Goal: Task Accomplishment & Management: Complete application form

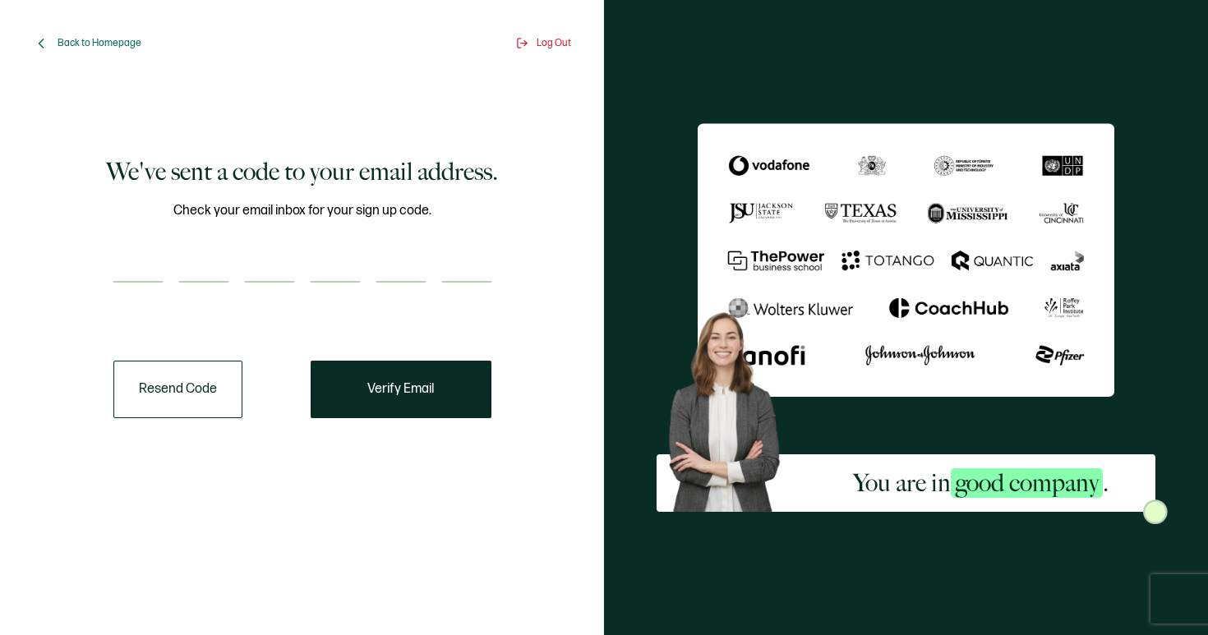
click at [126, 265] on input "number" at bounding box center [137, 266] width 49 height 33
type input "9"
type input "6"
type input "7"
type input "9"
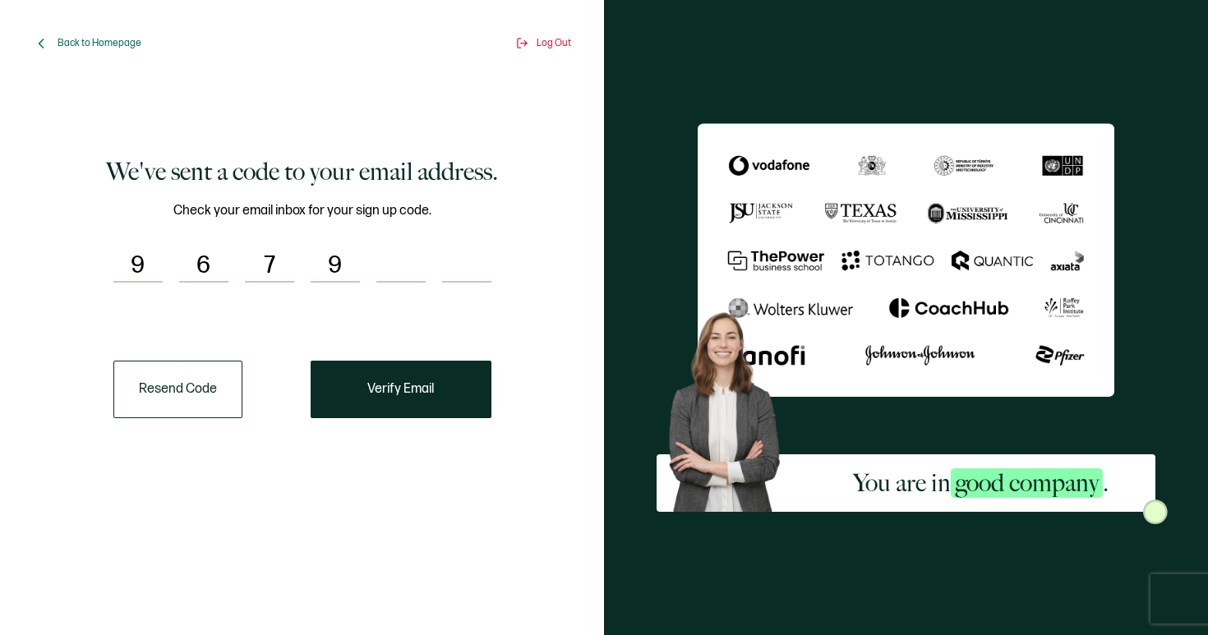
type input "7"
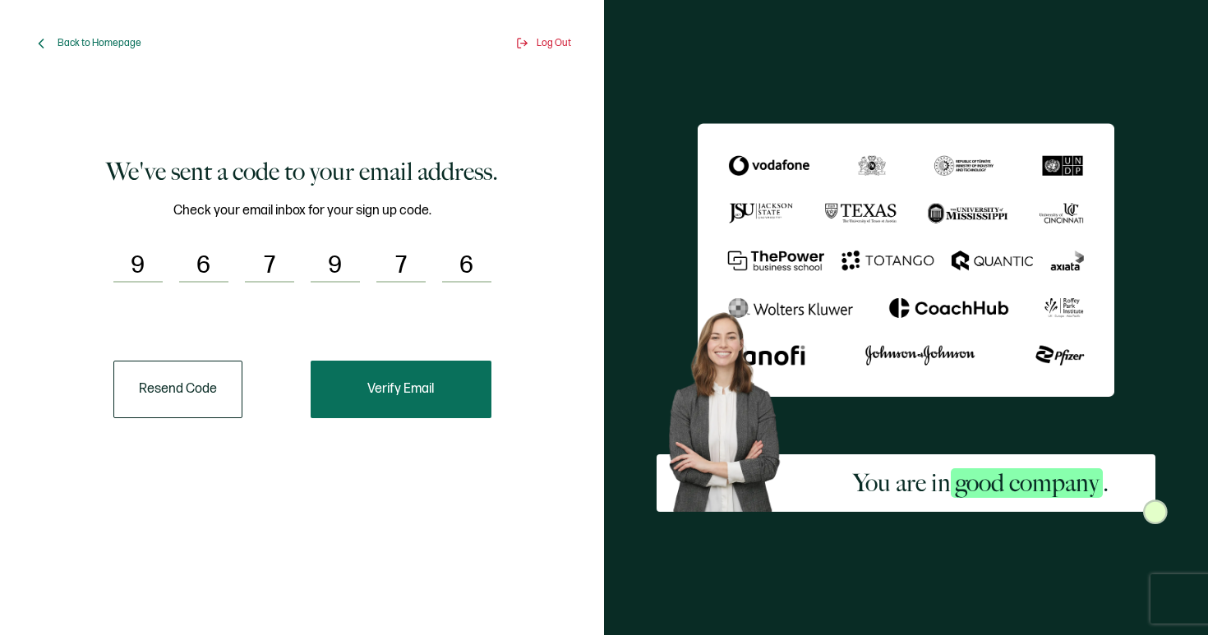
type input "6"
click at [361, 383] on button "Verify Email" at bounding box center [401, 390] width 181 height 58
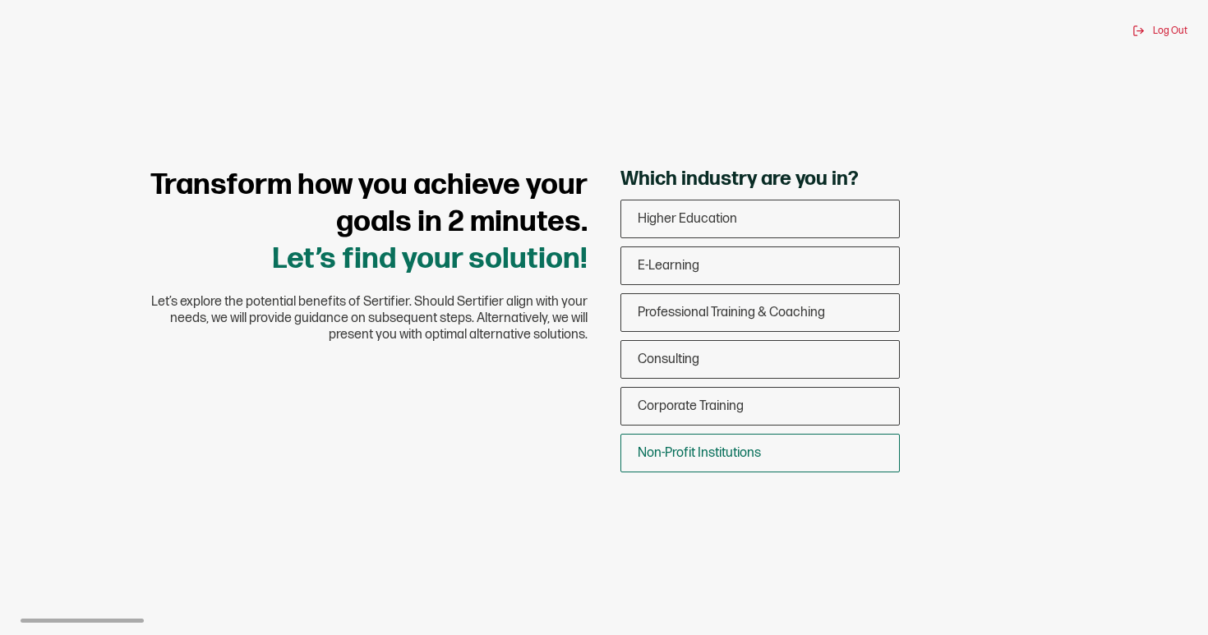
click at [693, 450] on span "Non-Profit Institutions" at bounding box center [699, 453] width 123 height 16
click at [0, 0] on input "Non-Profit Institutions" at bounding box center [0, 0] width 0 height 0
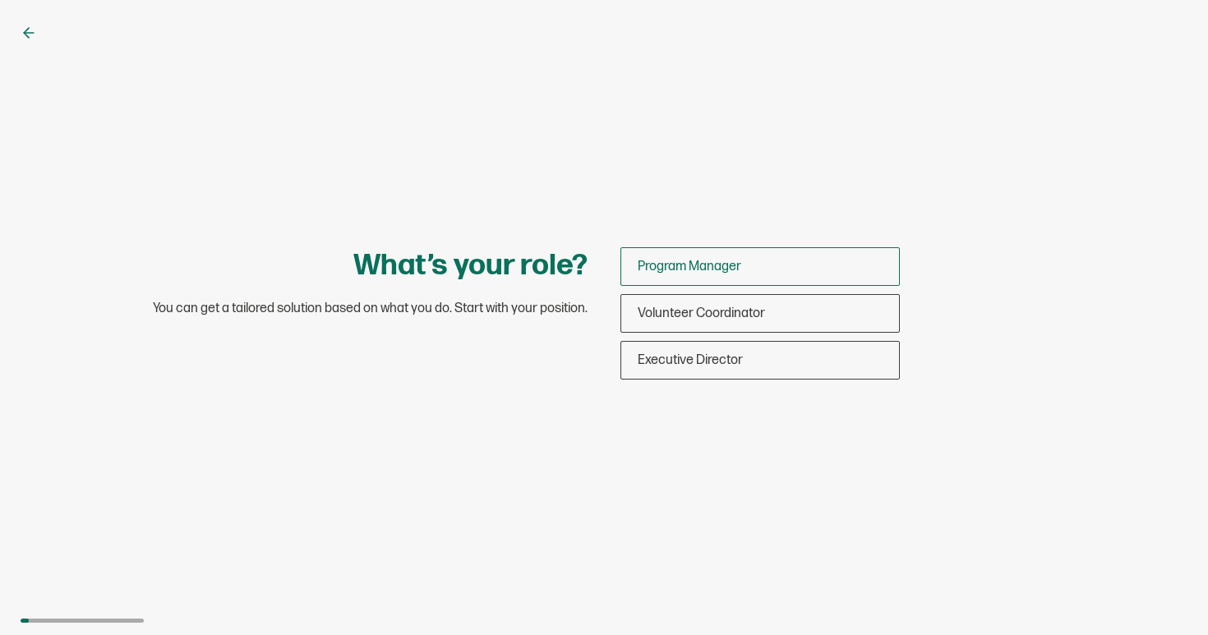
click at [675, 271] on span "Program Manager" at bounding box center [690, 267] width 104 height 16
click at [0, 0] on input "Program Manager" at bounding box center [0, 0] width 0 height 0
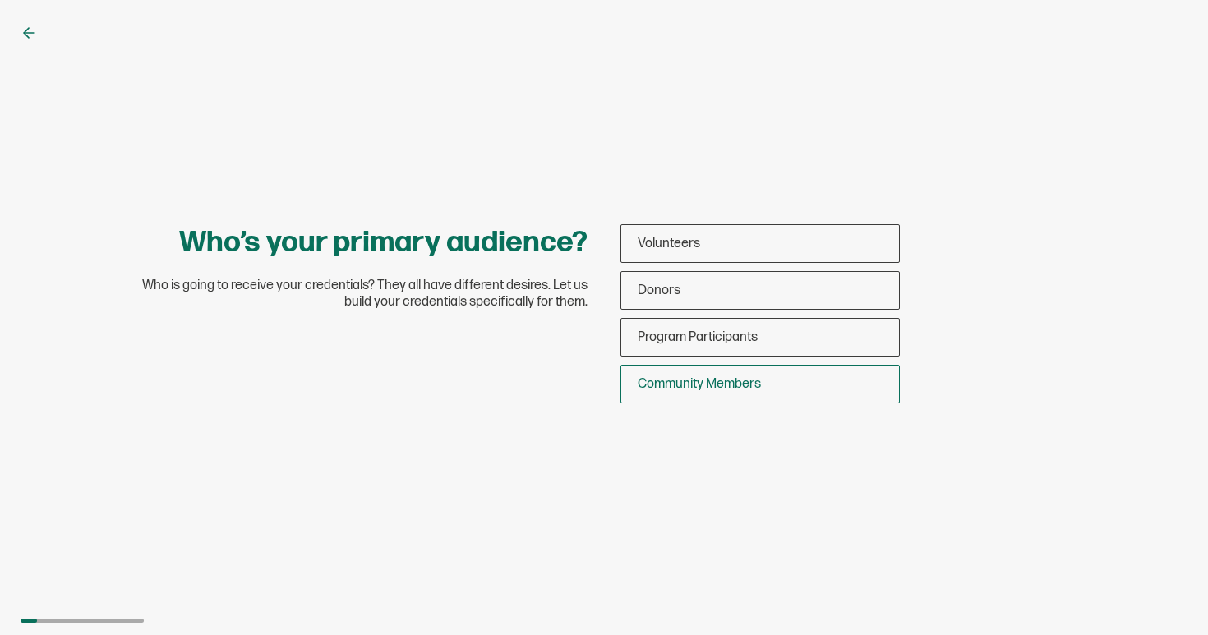
click at [684, 380] on span "Community Members" at bounding box center [699, 384] width 123 height 16
click at [0, 0] on input "Community Members" at bounding box center [0, 0] width 0 height 0
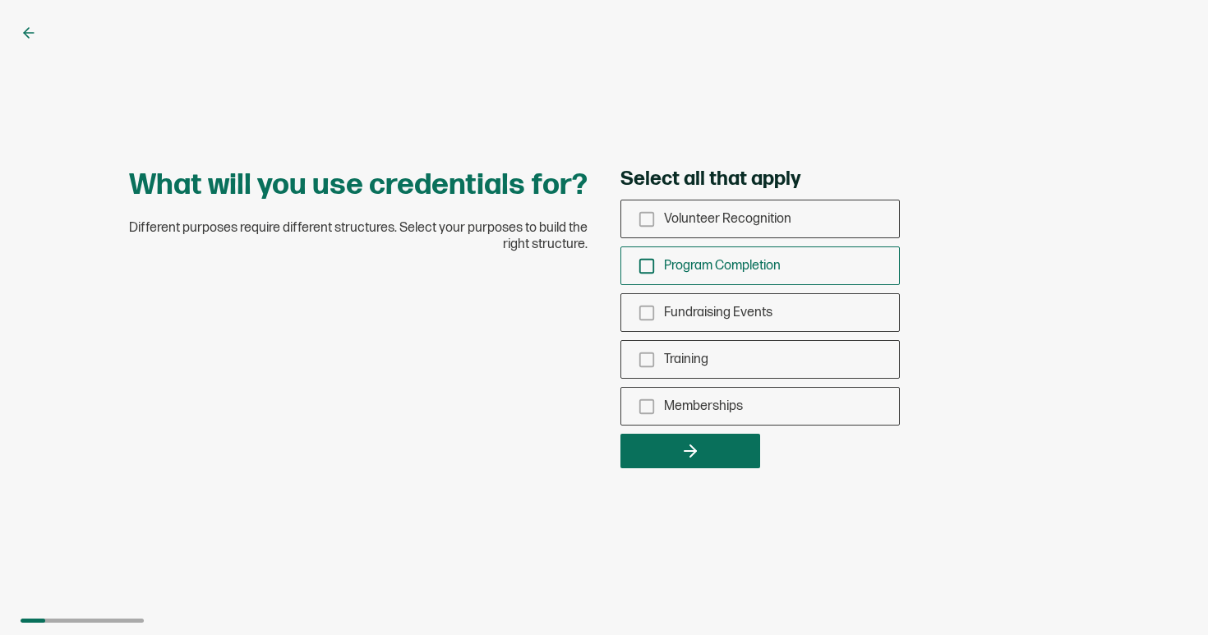
click at [647, 269] on icon "checkbox-group" at bounding box center [647, 266] width 18 height 18
click at [0, 0] on input "Program Completion" at bounding box center [0, 0] width 0 height 0
click at [652, 361] on icon "checkbox-group" at bounding box center [647, 360] width 18 height 18
click at [0, 0] on input "Training" at bounding box center [0, 0] width 0 height 0
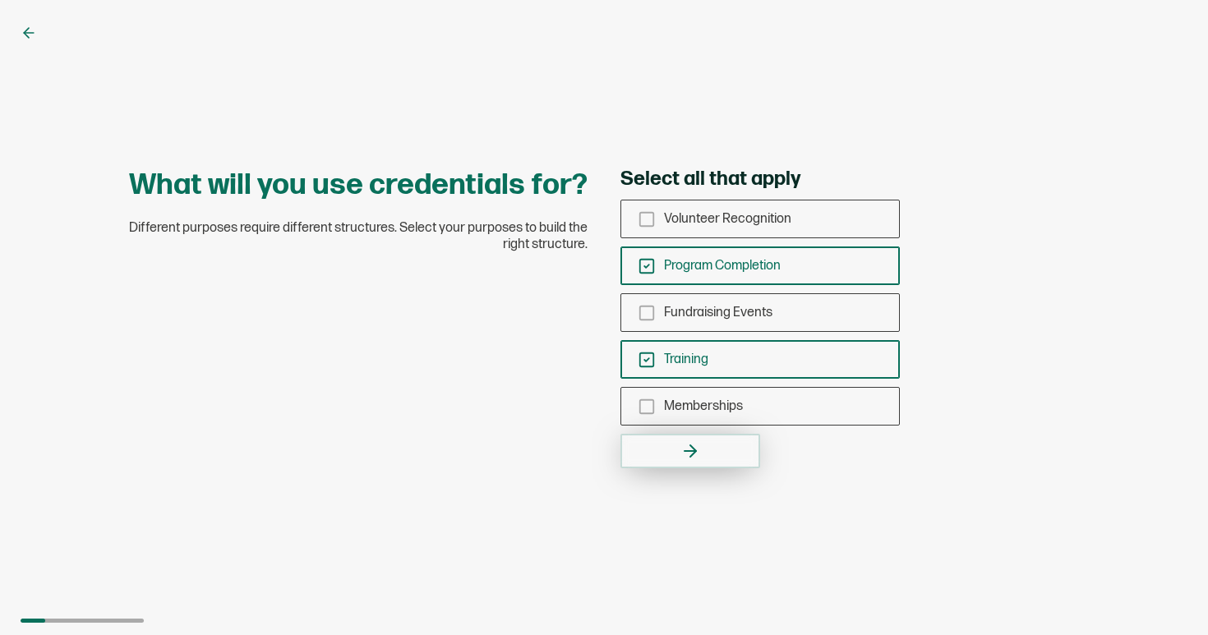
click at [684, 449] on icon "button" at bounding box center [690, 451] width 20 height 20
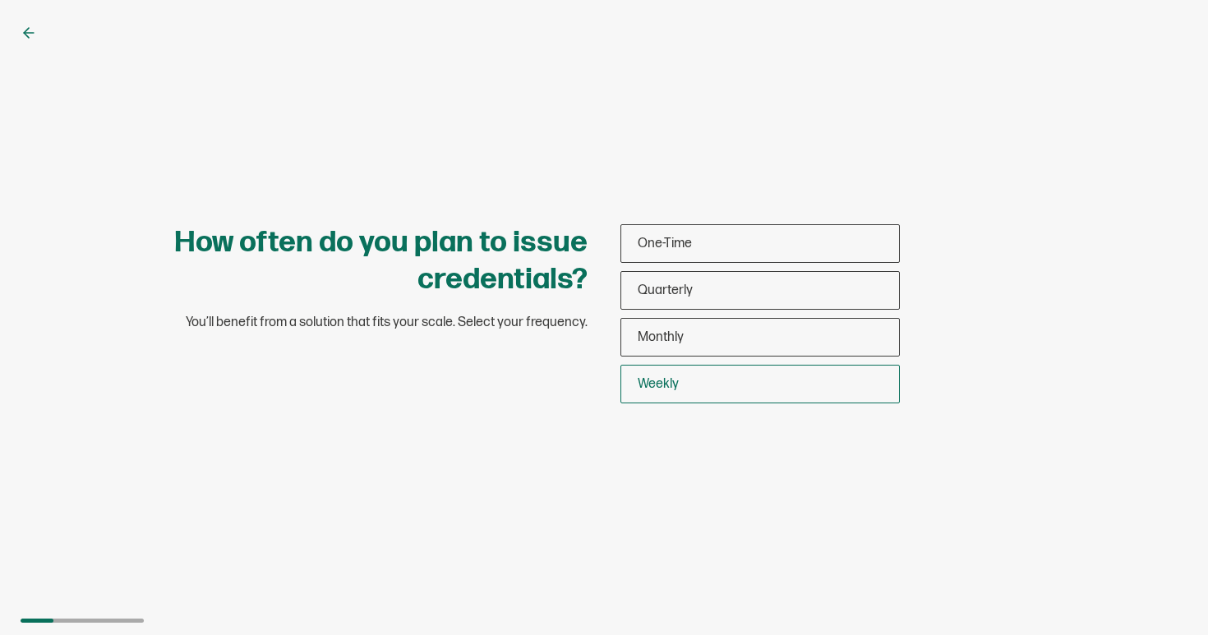
click at [705, 385] on div "Weekly" at bounding box center [760, 384] width 278 height 39
click at [0, 0] on input "Weekly" at bounding box center [0, 0] width 0 height 0
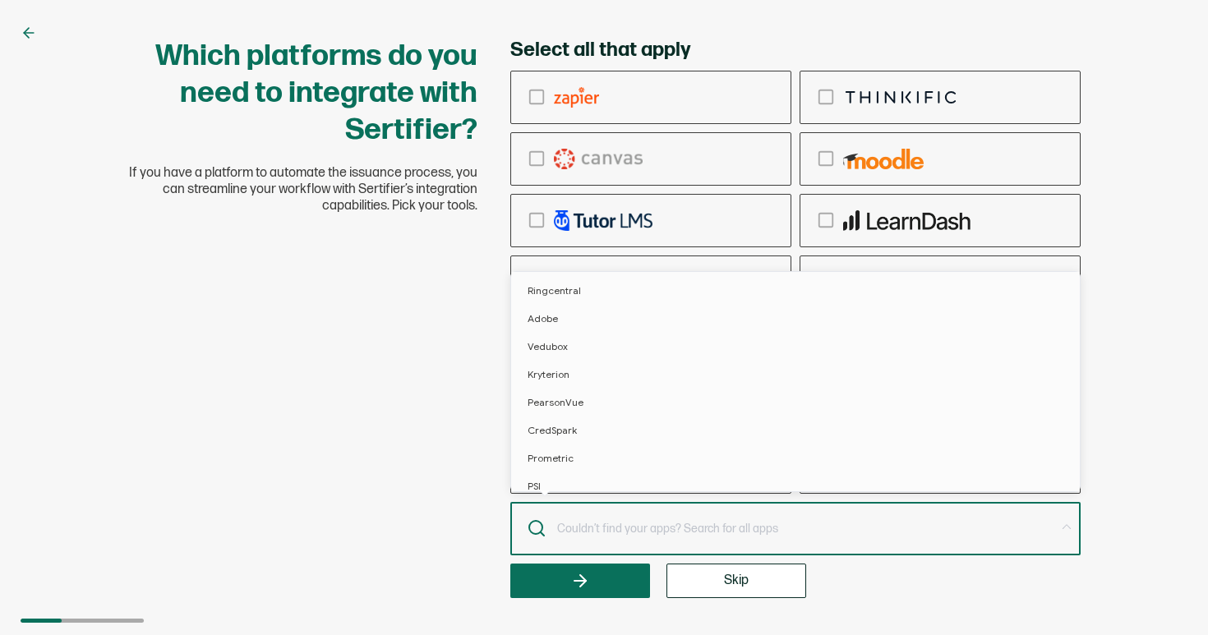
click at [729, 517] on input "text" at bounding box center [804, 528] width 499 height 23
click at [707, 524] on input "text" at bounding box center [804, 528] width 499 height 23
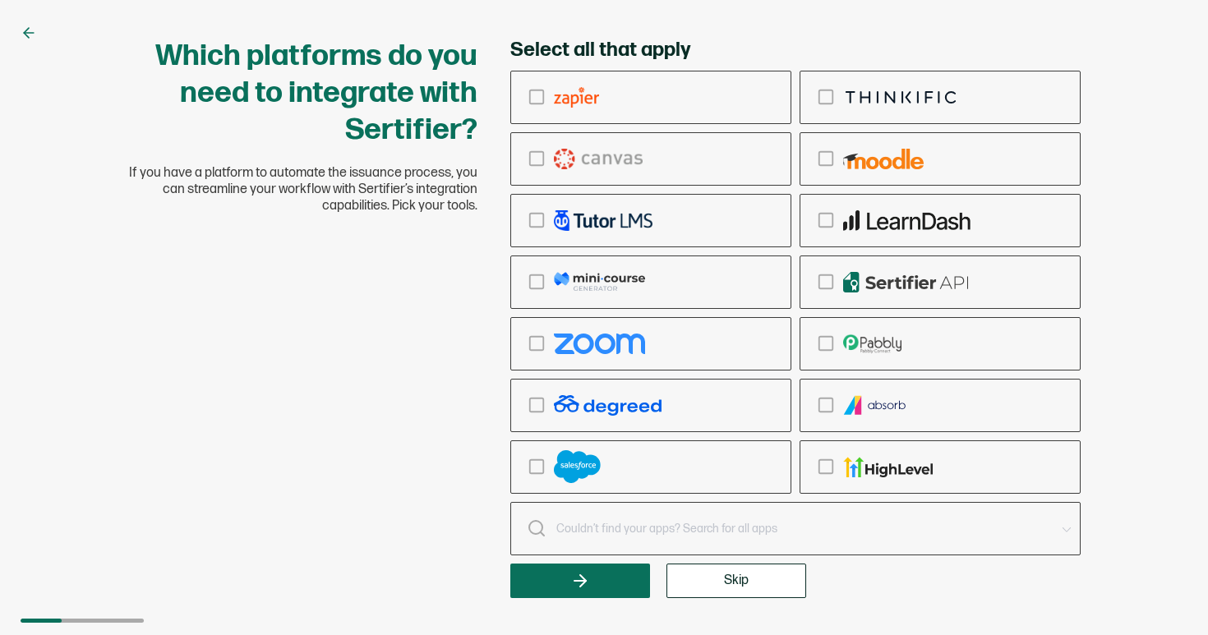
click at [707, 524] on input "text" at bounding box center [804, 528] width 499 height 23
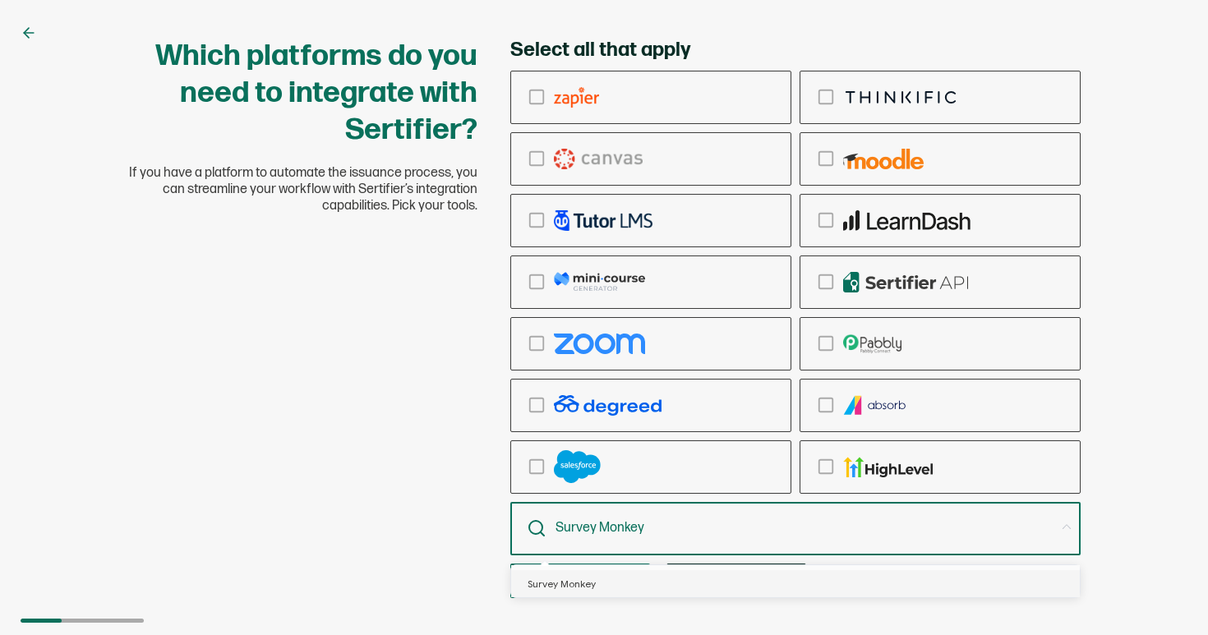
click at [666, 521] on input "Survey Monkey" at bounding box center [804, 528] width 499 height 23
type input "Survey Monkey"
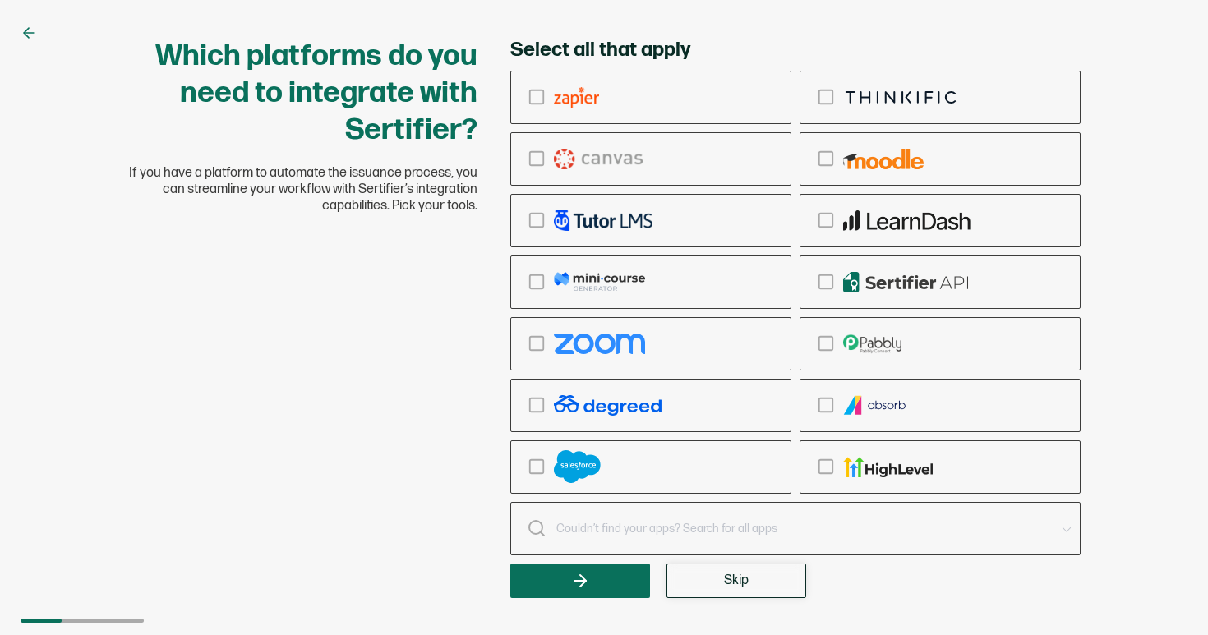
click at [717, 574] on button "Skip" at bounding box center [736, 581] width 140 height 35
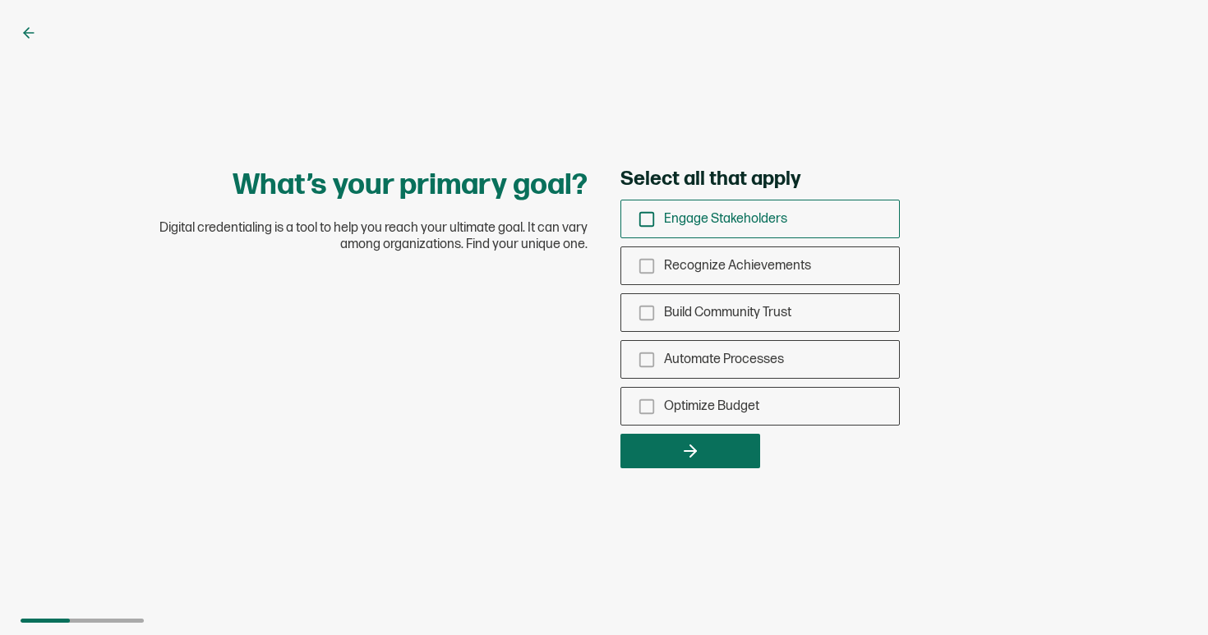
click at [638, 218] on icon "checkbox-group" at bounding box center [647, 219] width 18 height 18
click at [0, 0] on input "Engage Stakeholders" at bounding box center [0, 0] width 0 height 0
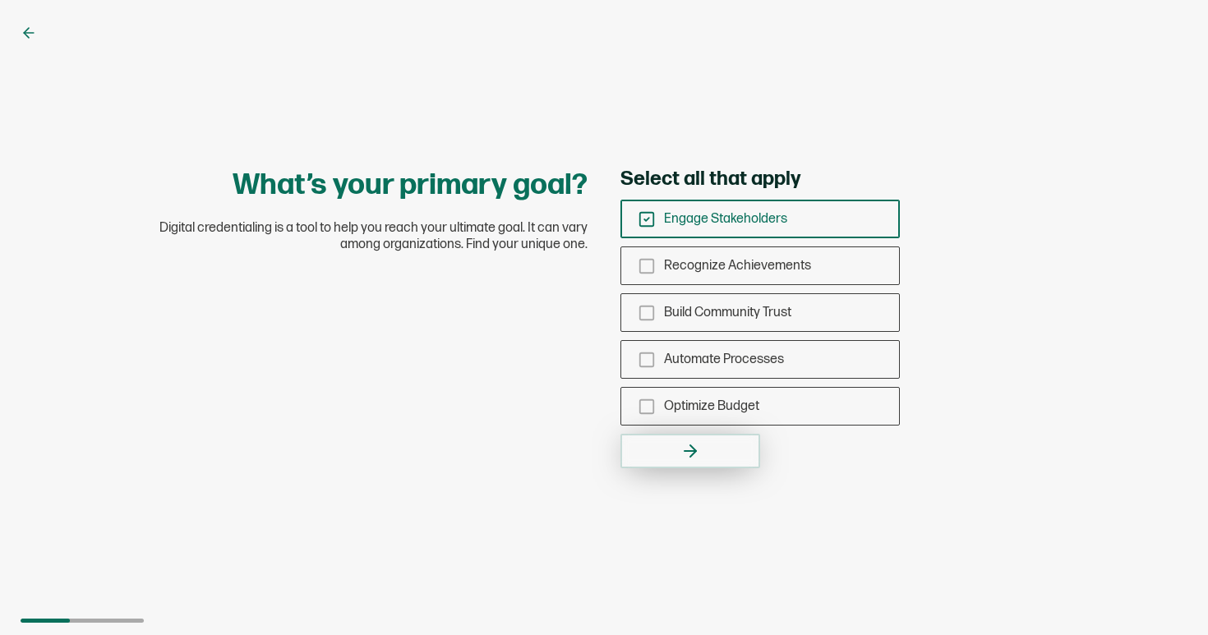
click at [722, 458] on button "button" at bounding box center [690, 451] width 140 height 35
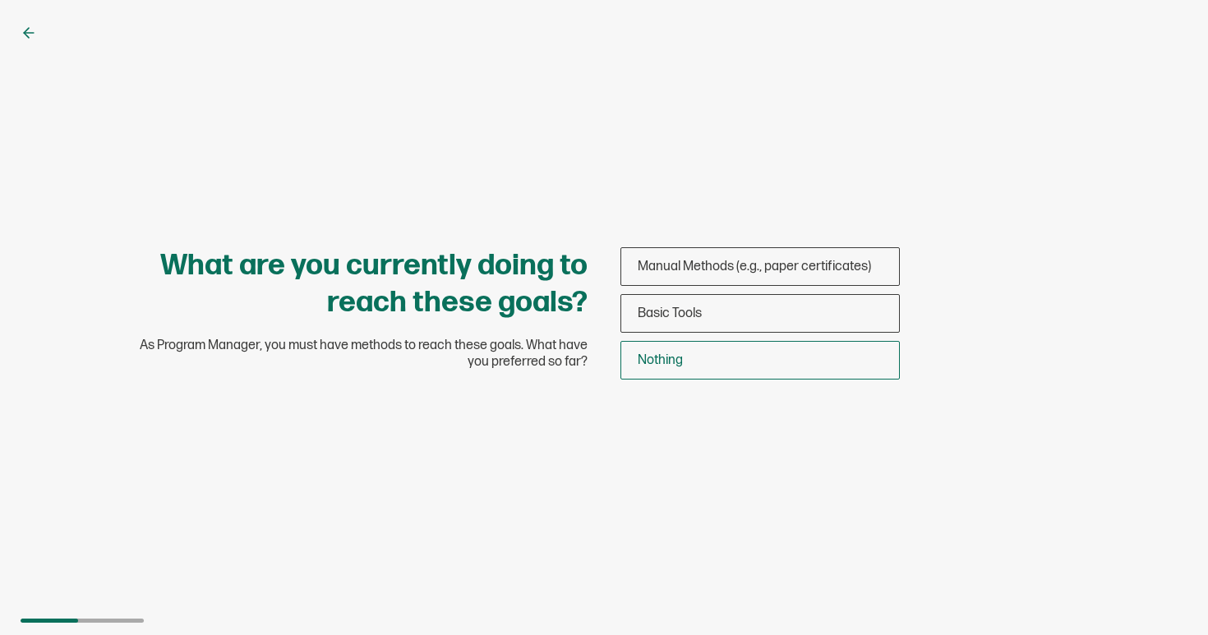
click at [796, 351] on div "Nothing" at bounding box center [760, 360] width 278 height 39
click at [0, 0] on input "Nothing" at bounding box center [0, 0] width 0 height 0
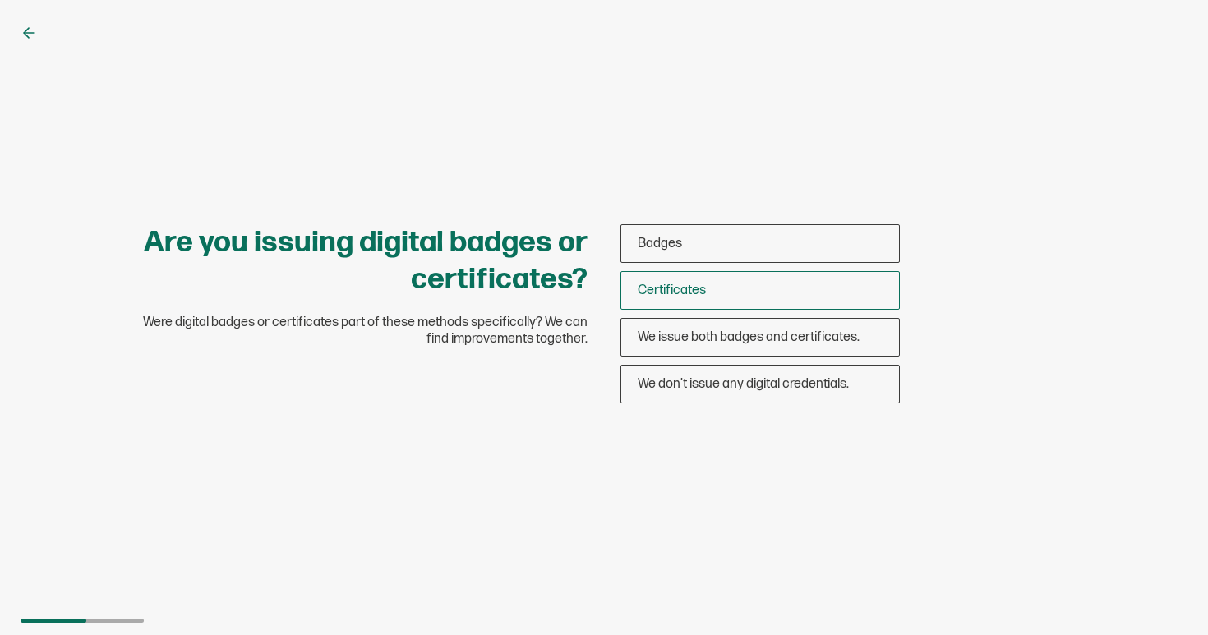
click at [781, 302] on div "Certificates" at bounding box center [760, 290] width 278 height 39
click at [0, 0] on input "Certificates" at bounding box center [0, 0] width 0 height 0
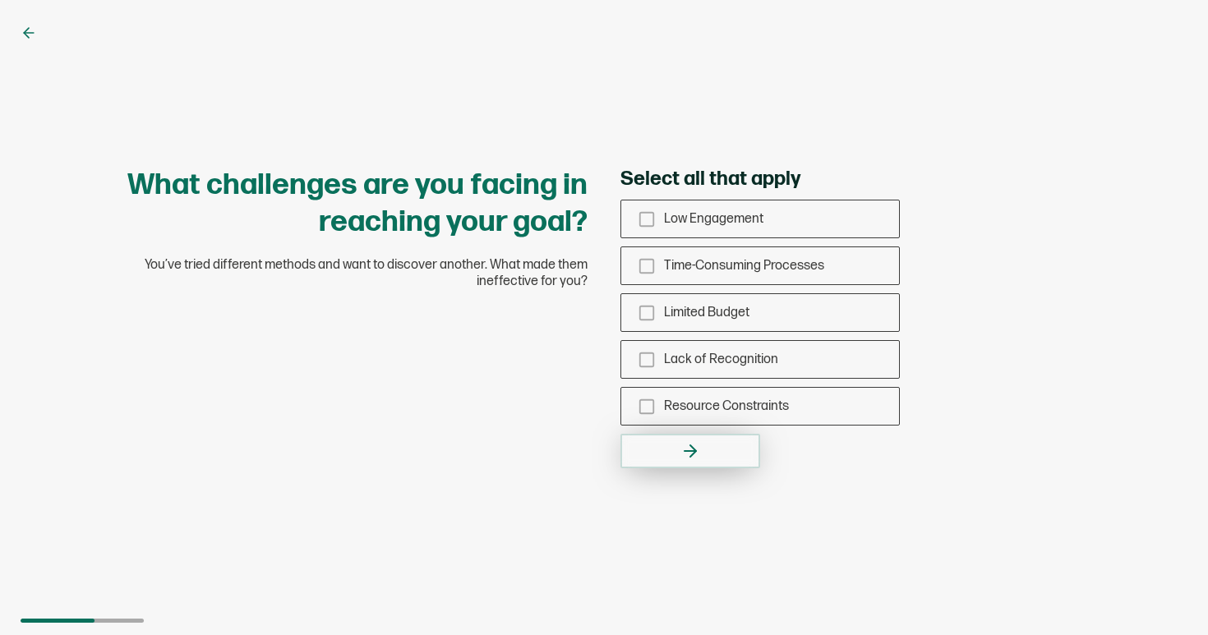
click at [722, 448] on button "button" at bounding box center [690, 451] width 140 height 35
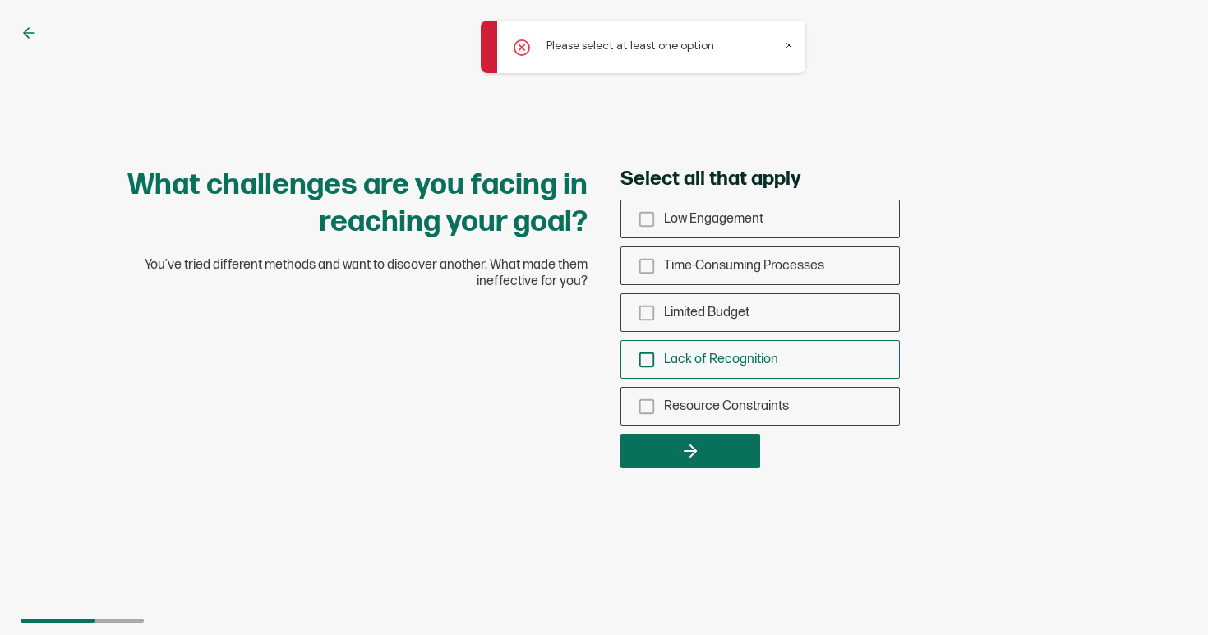
click at [664, 360] on span "Lack of Recognition" at bounding box center [721, 360] width 114 height 16
click at [0, 0] on input "Lack of Recognition" at bounding box center [0, 0] width 0 height 0
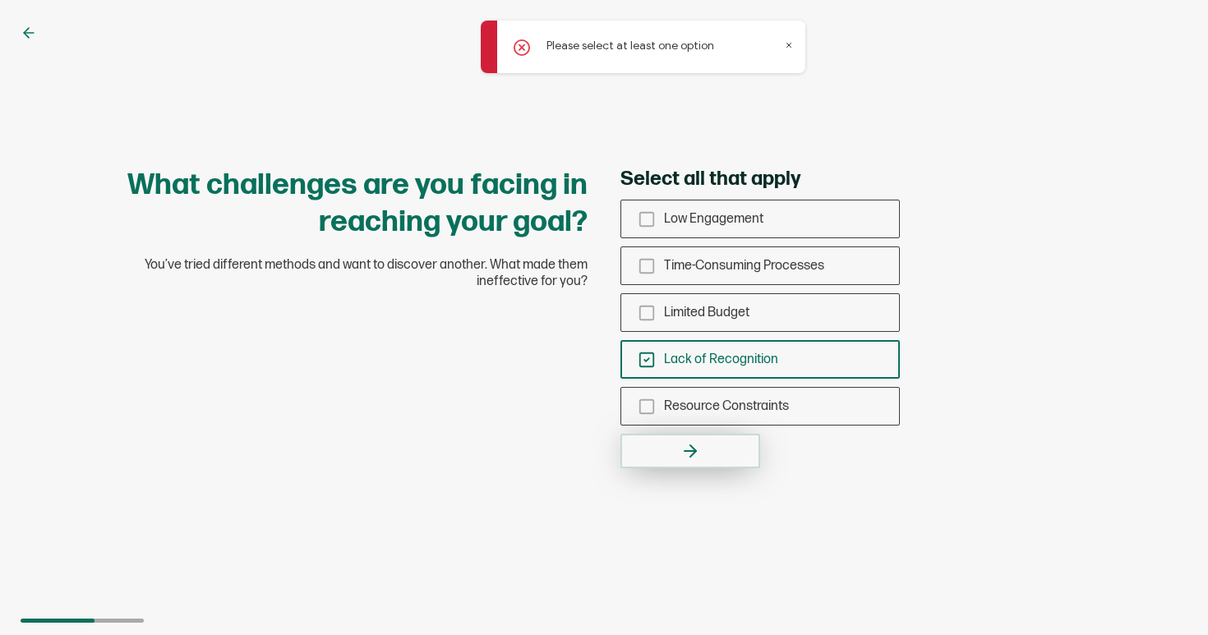
click at [688, 440] on button "button" at bounding box center [690, 451] width 140 height 35
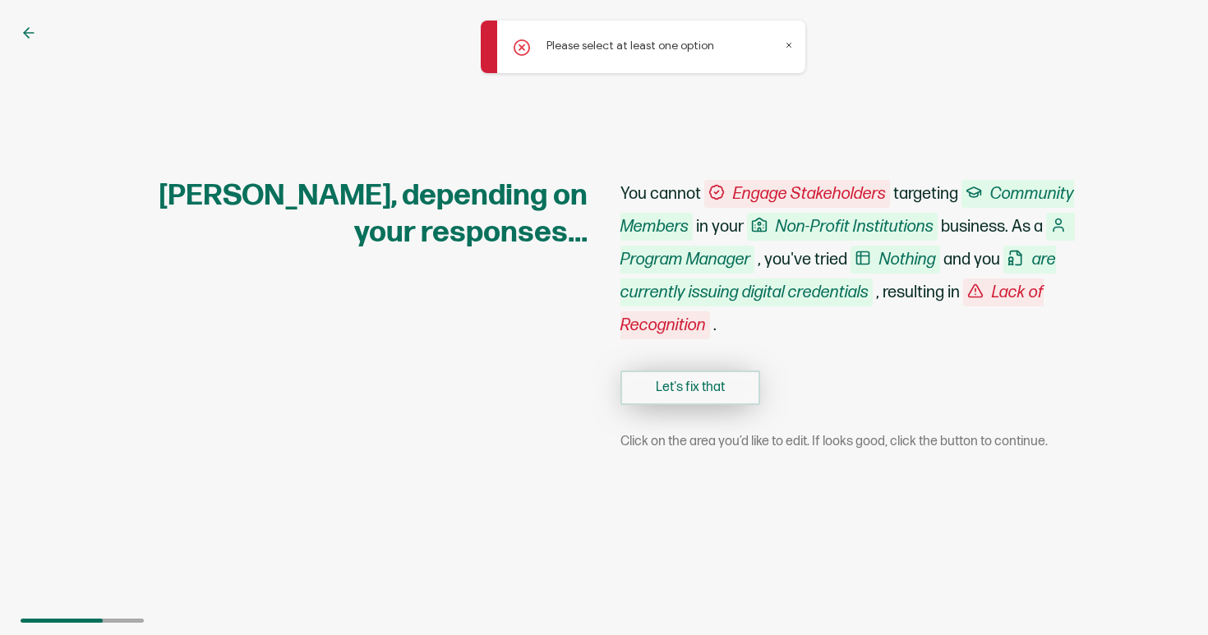
click at [695, 398] on button "Let's fix that" at bounding box center [690, 388] width 140 height 35
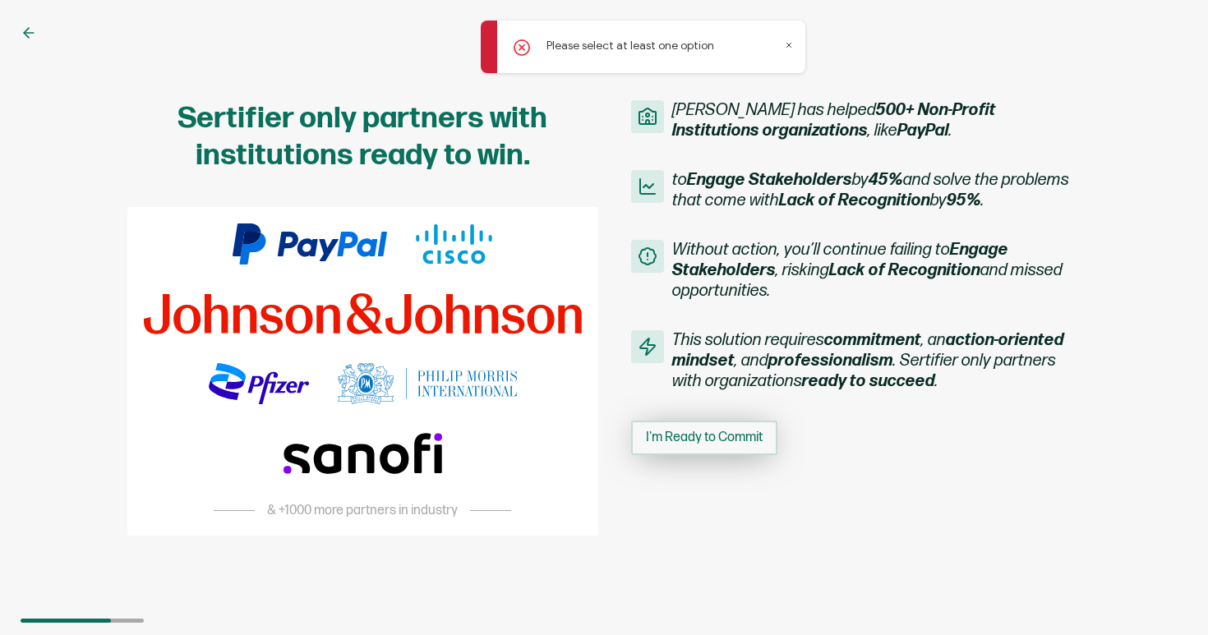
click at [703, 447] on button "I'm Ready to Commit" at bounding box center [704, 438] width 146 height 35
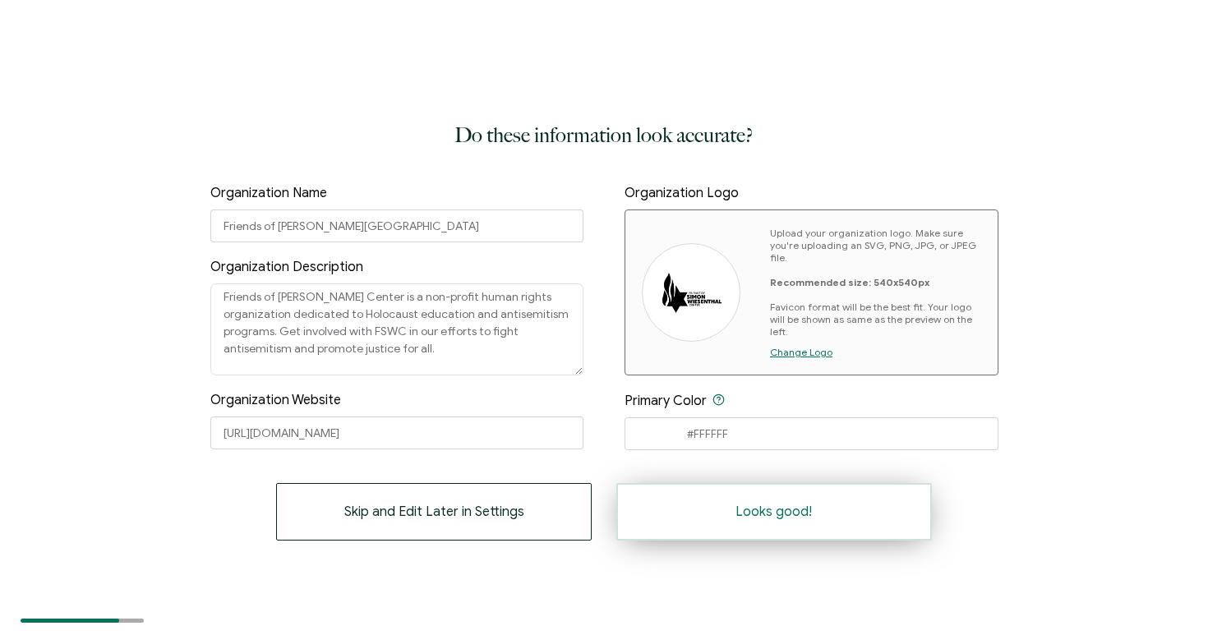
click at [848, 495] on button "Looks good!" at bounding box center [773, 512] width 315 height 58
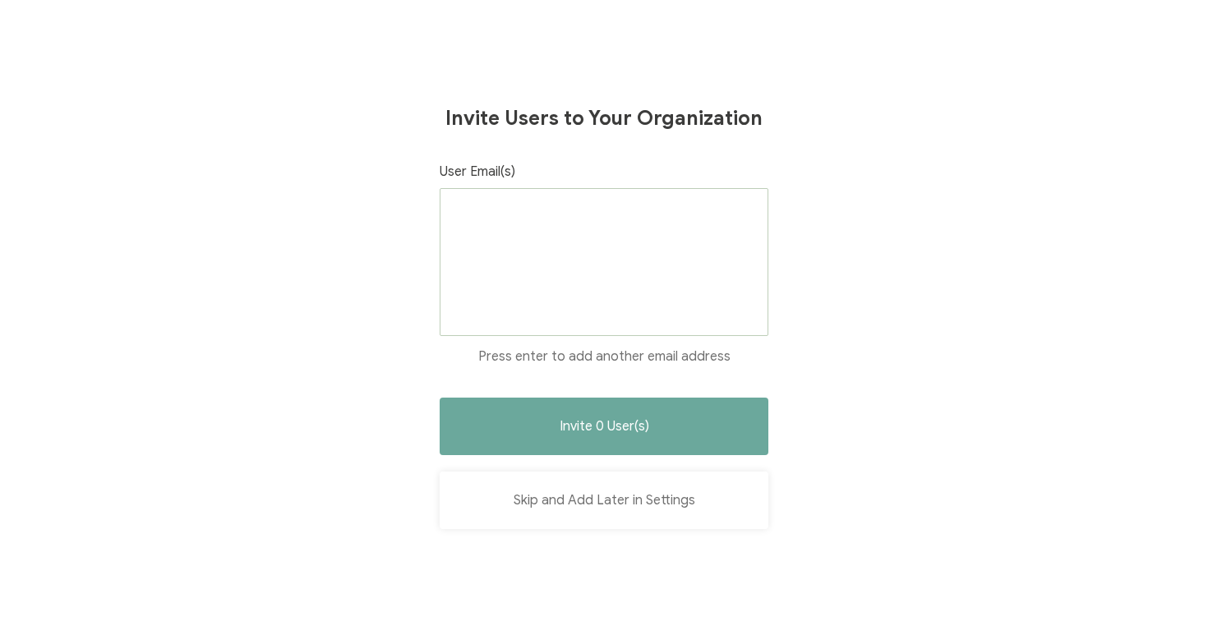
click at [669, 500] on button "Skip and Add Later in Settings" at bounding box center [604, 501] width 329 height 58
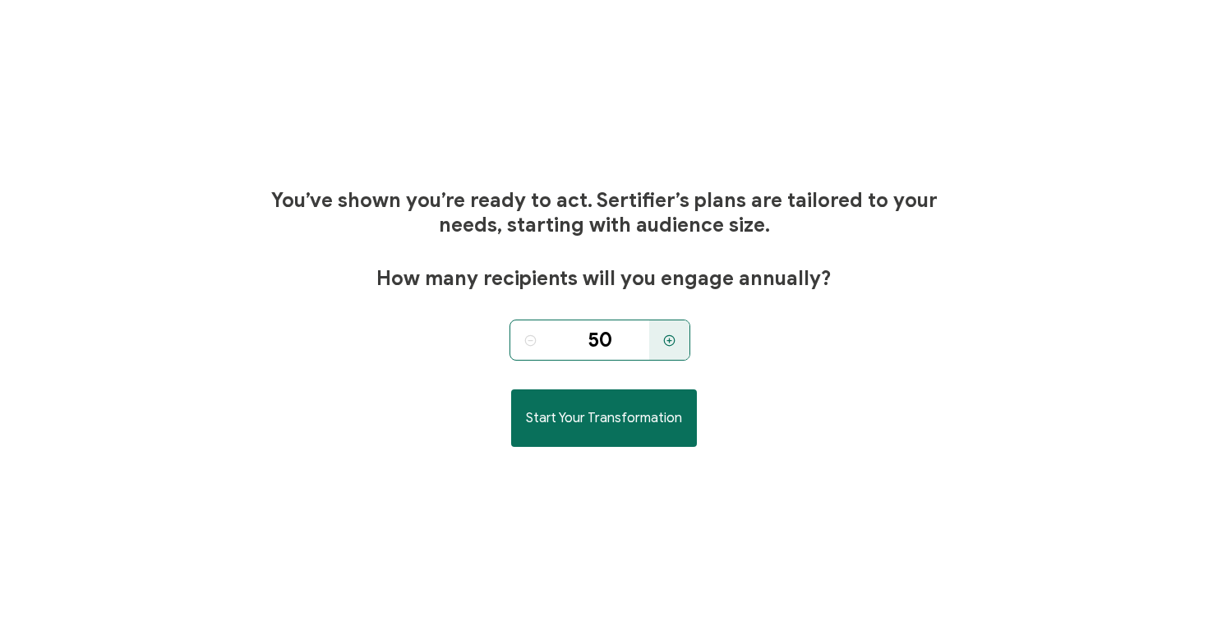
click at [666, 335] on circle at bounding box center [669, 340] width 11 height 11
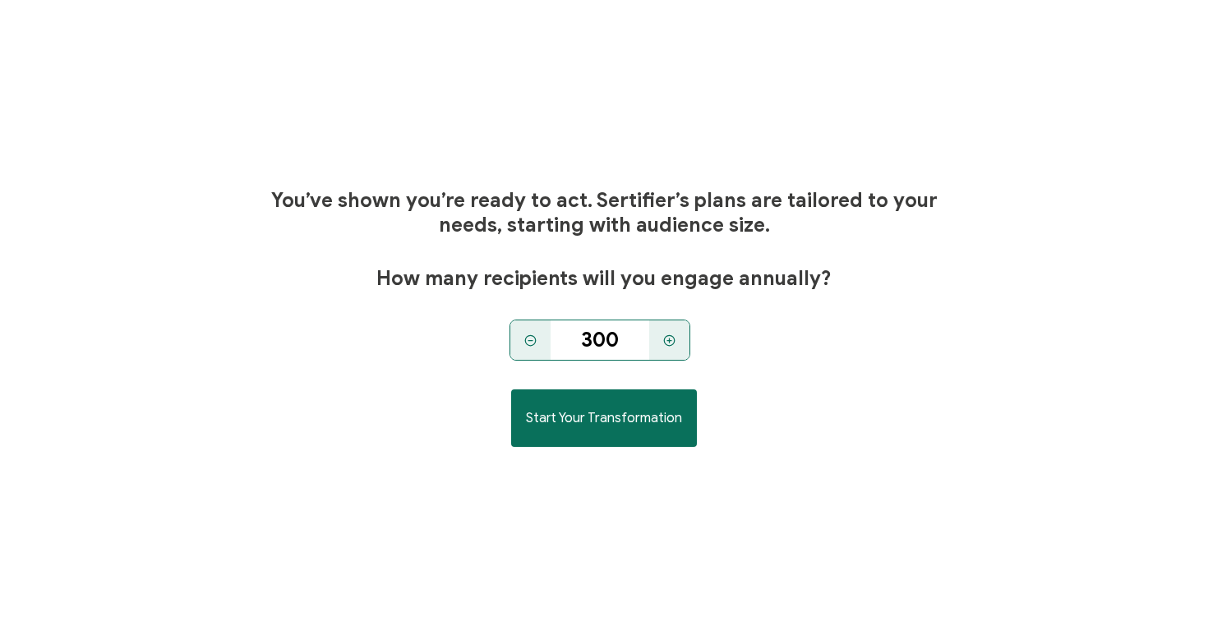
click at [666, 335] on circle at bounding box center [669, 340] width 11 height 11
type input "450"
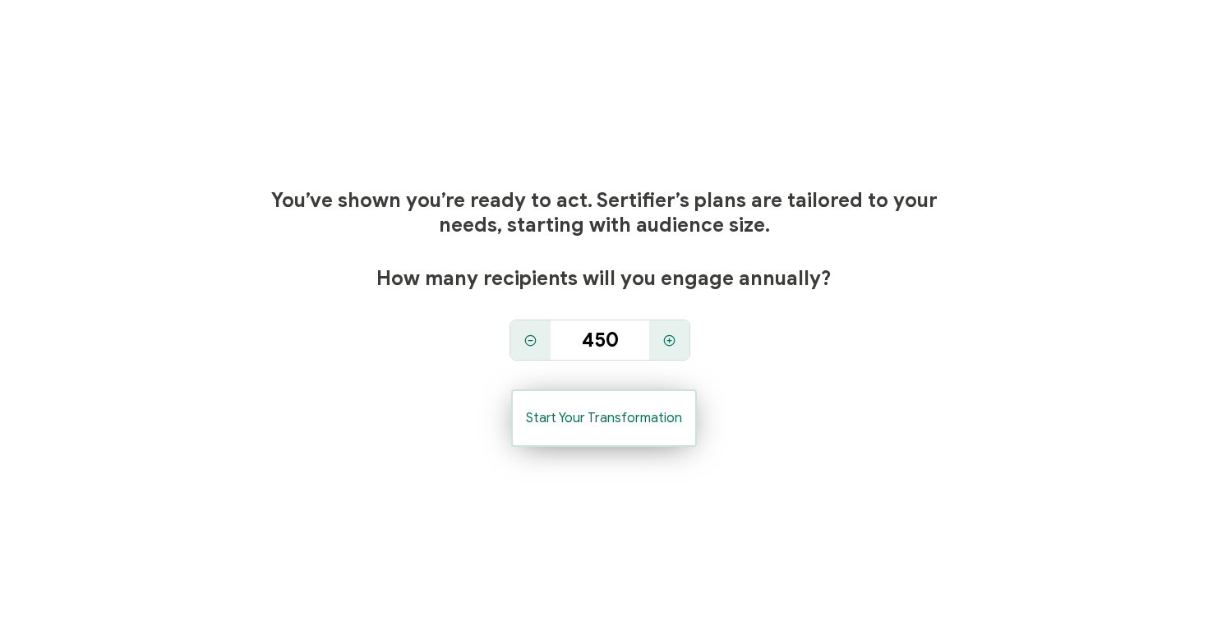
click at [642, 427] on button "Start Your Transformation" at bounding box center [604, 418] width 186 height 58
